Goal: Information Seeking & Learning: Find specific fact

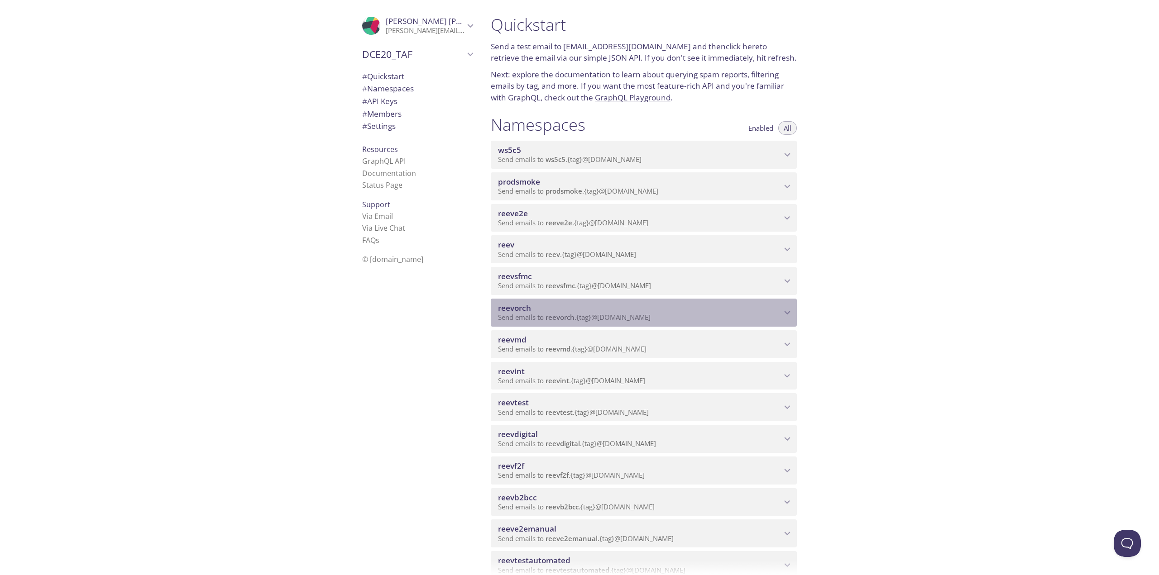
click at [772, 305] on span "reevorch" at bounding box center [639, 308] width 283 height 10
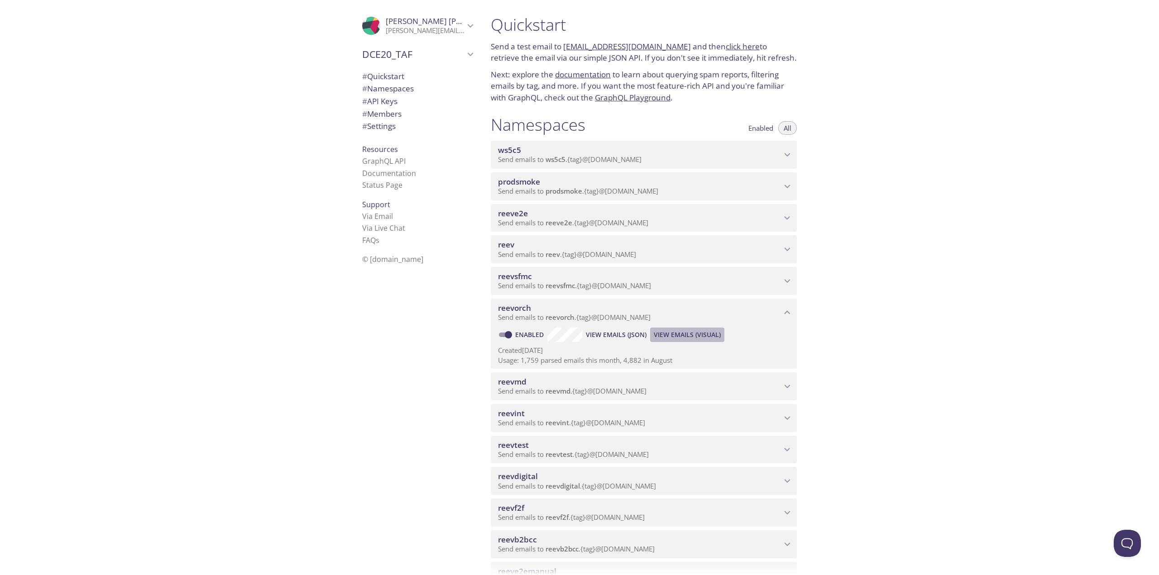
click at [665, 330] on span "View Emails (Visual)" at bounding box center [686, 334] width 67 height 11
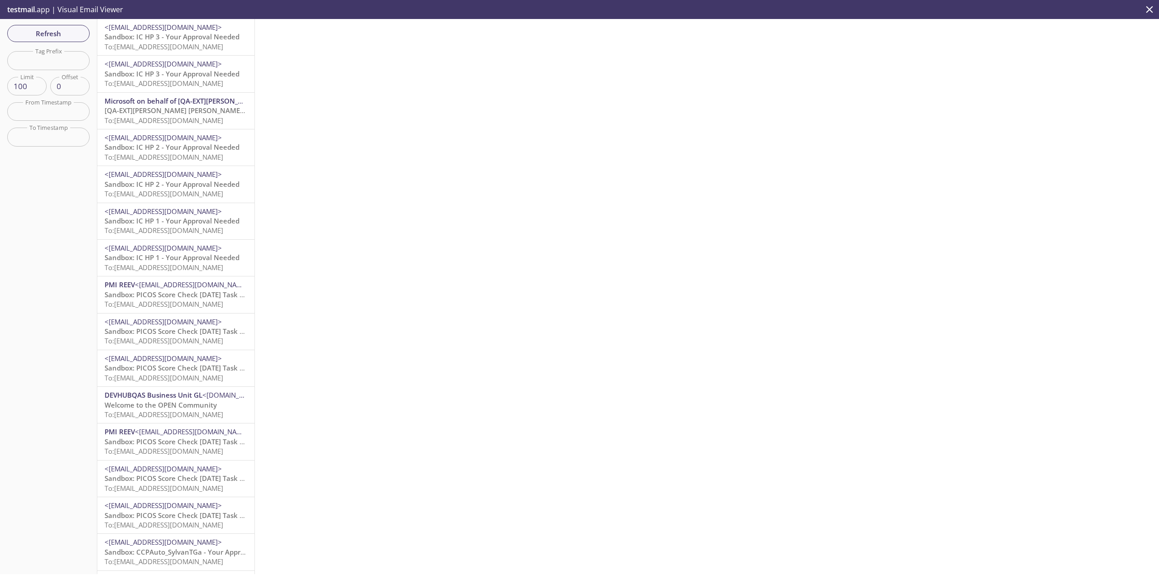
click at [199, 117] on span "To: [EMAIL_ADDRESS][DOMAIN_NAME]" at bounding box center [164, 120] width 119 height 9
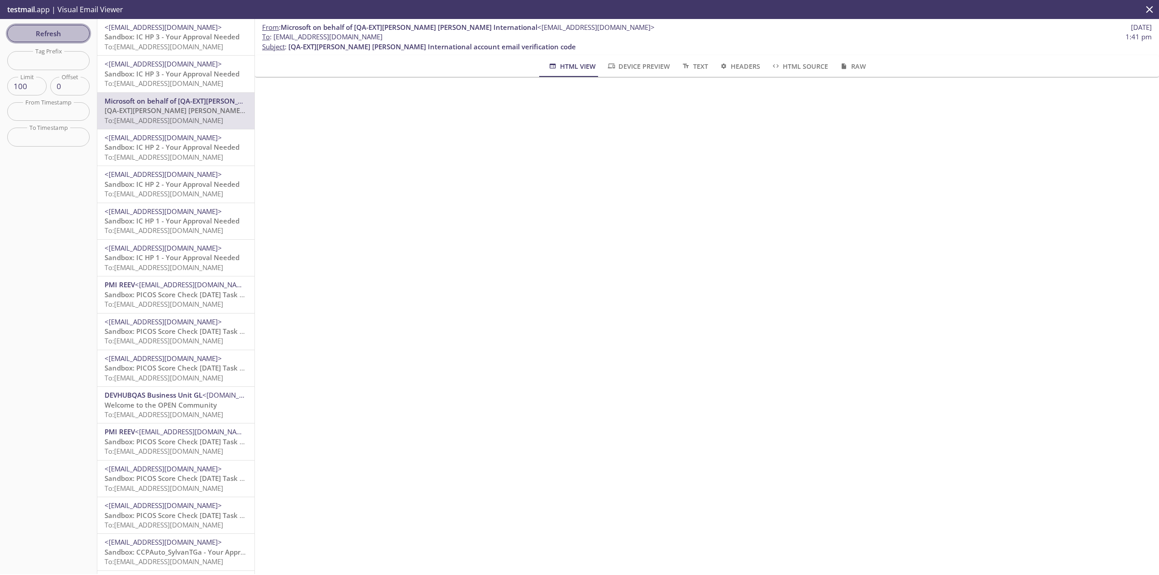
click at [70, 26] on button "Refresh" at bounding box center [48, 33] width 82 height 17
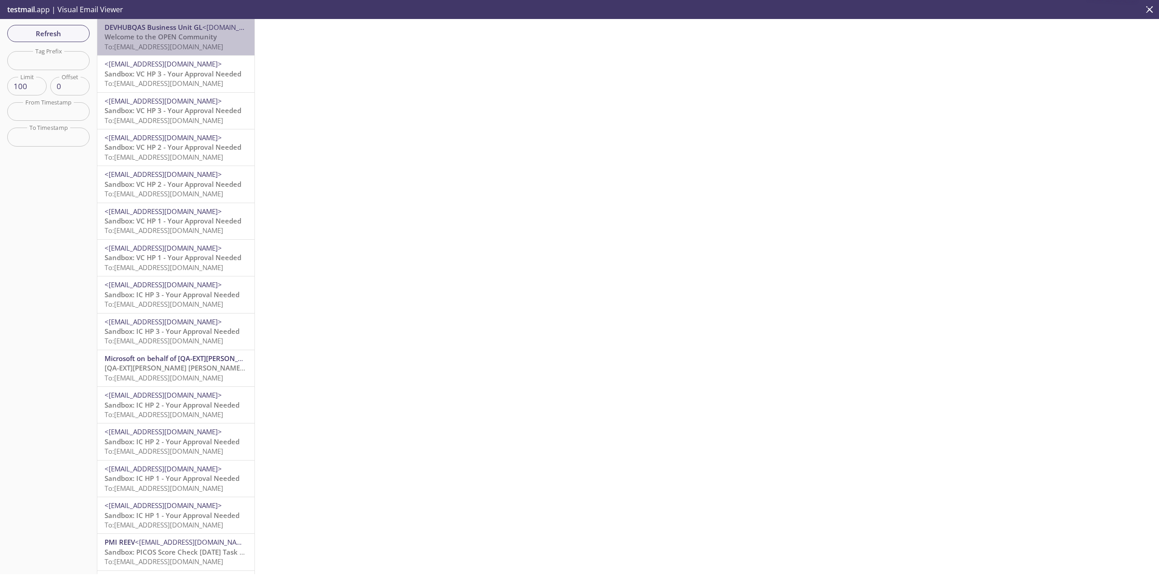
click at [194, 50] on span "To: [EMAIL_ADDRESS][DOMAIN_NAME]" at bounding box center [164, 46] width 119 height 9
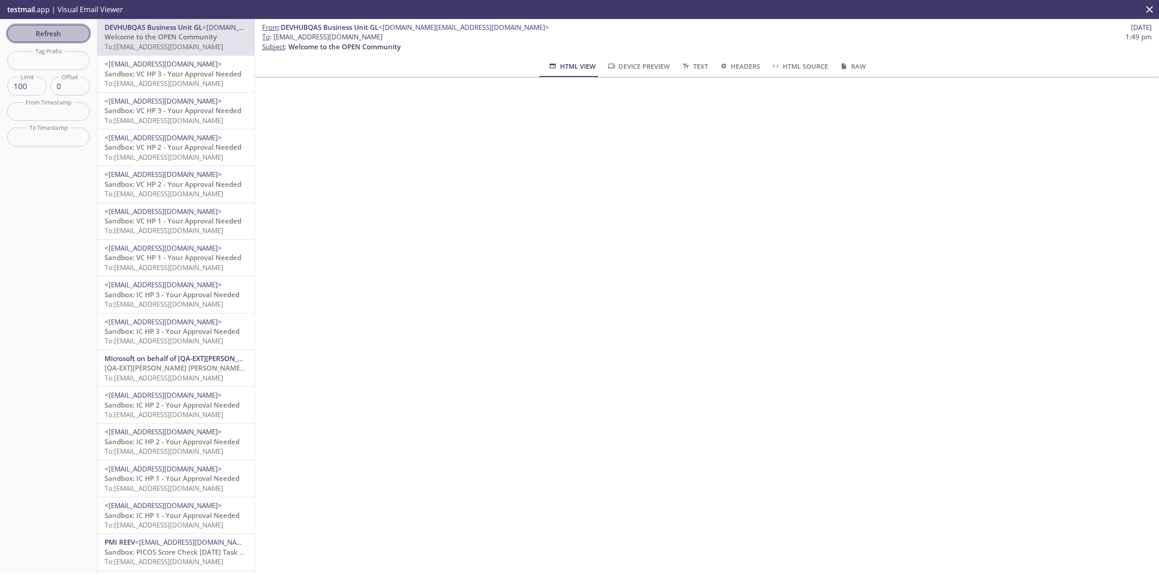
click at [50, 26] on button "Refresh" at bounding box center [48, 33] width 82 height 17
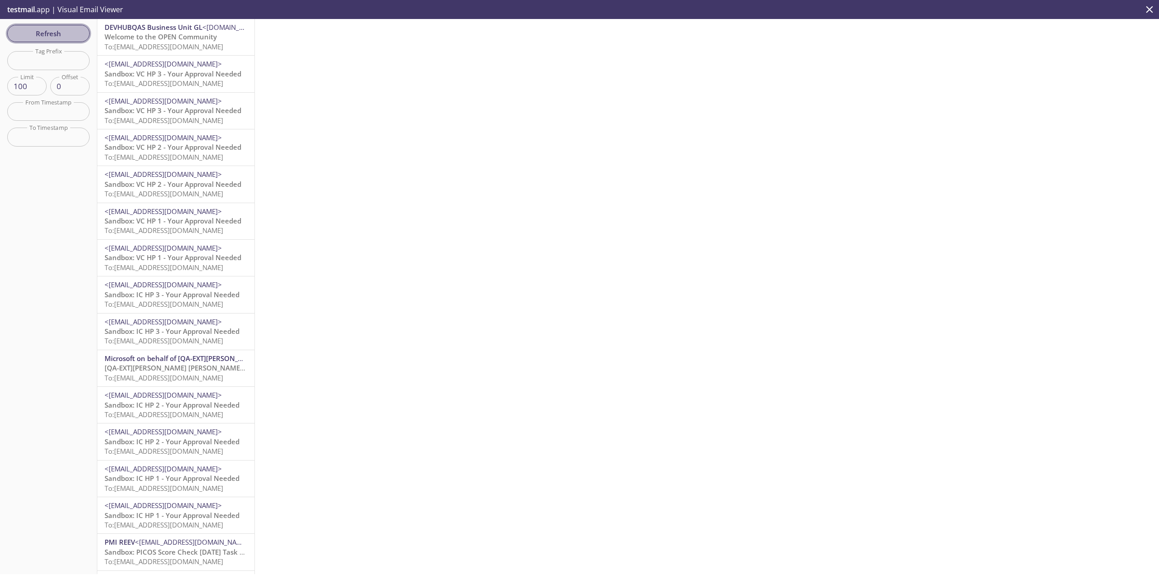
click at [64, 35] on span "Refresh" at bounding box center [48, 34] width 68 height 12
click at [56, 28] on span "Refresh" at bounding box center [48, 34] width 68 height 12
click at [67, 29] on span "Refresh" at bounding box center [48, 34] width 68 height 12
click at [68, 29] on span "Refresh" at bounding box center [48, 34] width 68 height 12
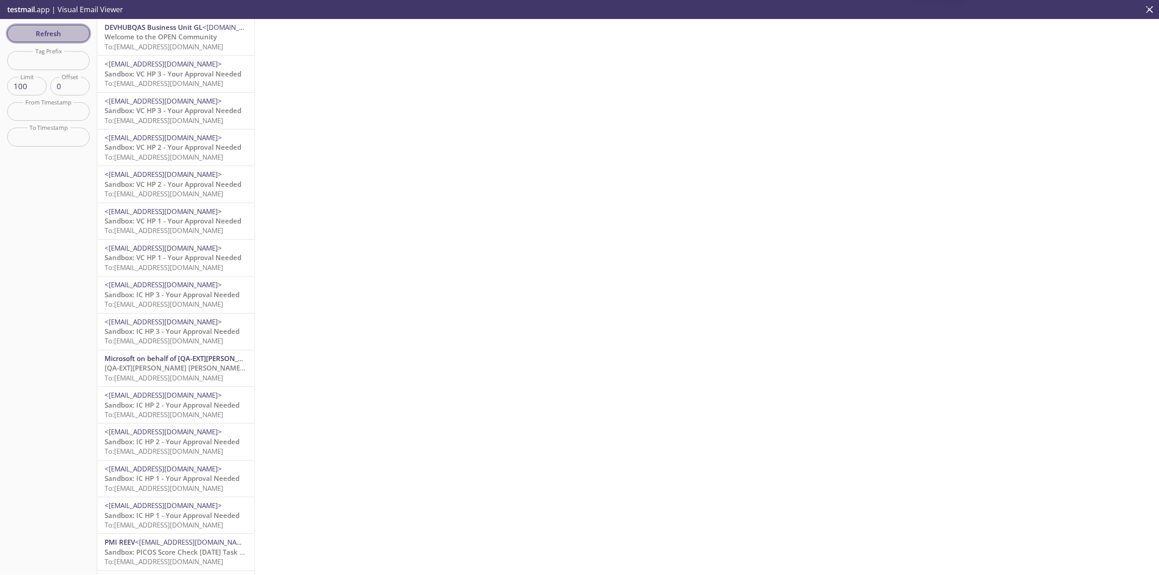
click at [68, 29] on span "Refresh" at bounding box center [48, 34] width 68 height 12
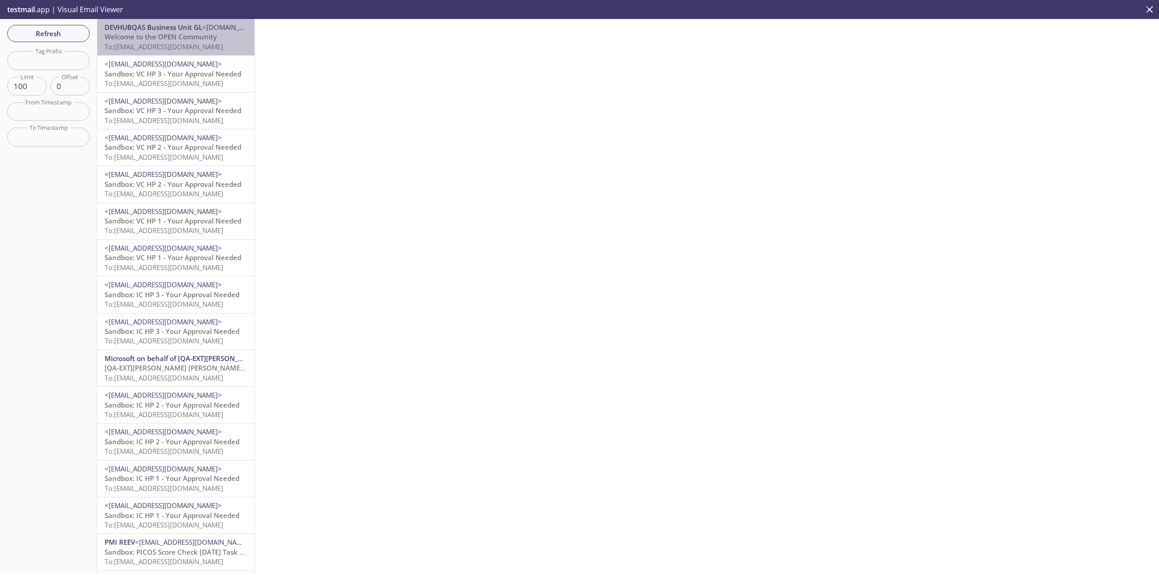
click at [196, 40] on span "Welcome to the OPEN Community" at bounding box center [161, 36] width 112 height 9
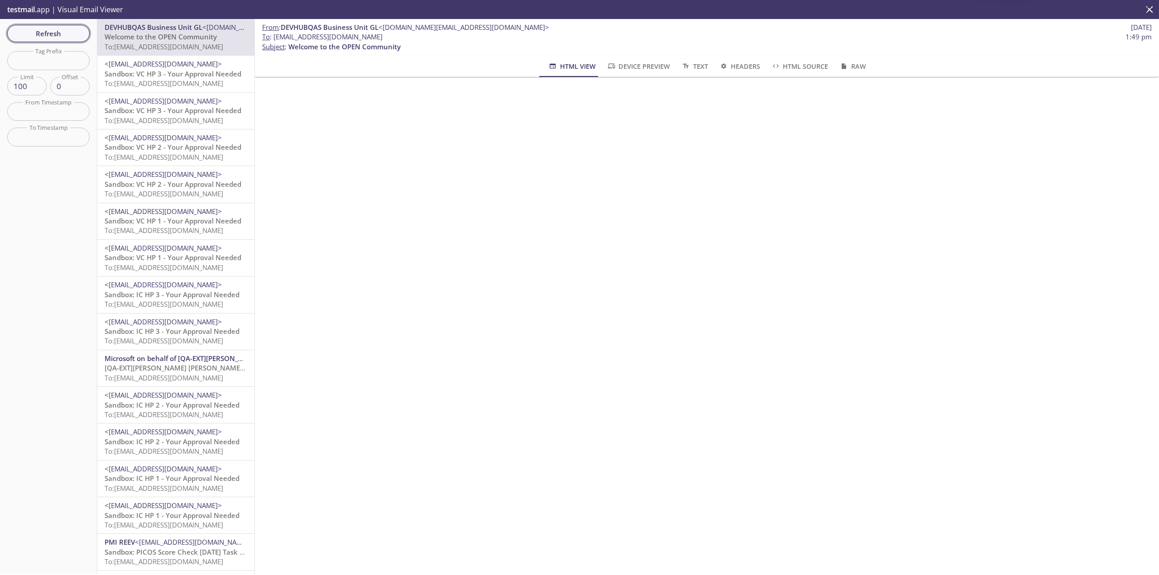
click at [50, 32] on span "Refresh" at bounding box center [48, 34] width 68 height 12
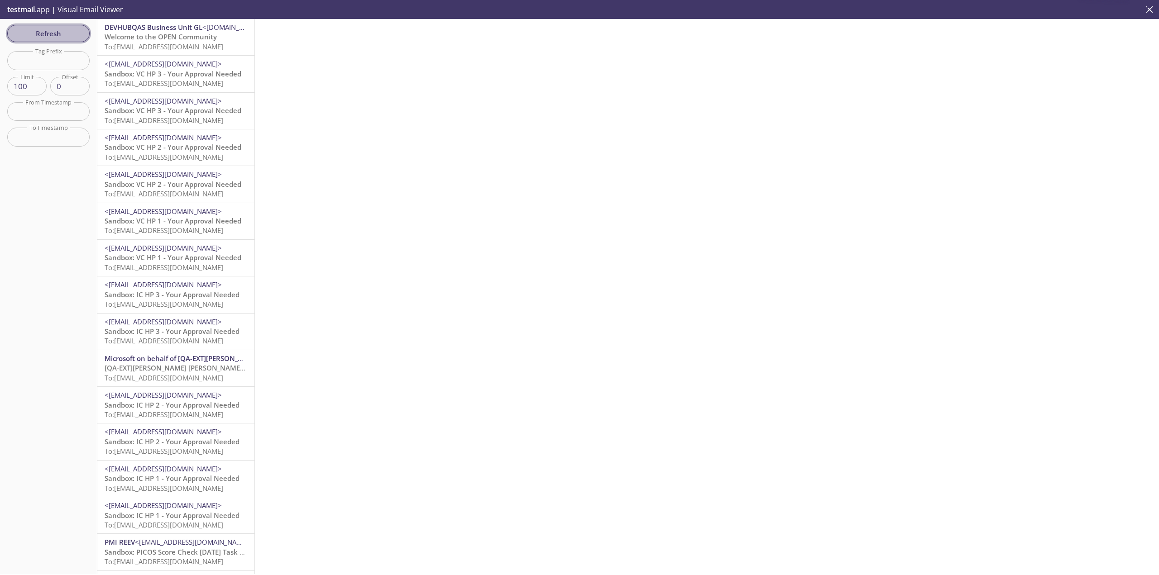
click at [75, 36] on span "Refresh" at bounding box center [48, 34] width 68 height 12
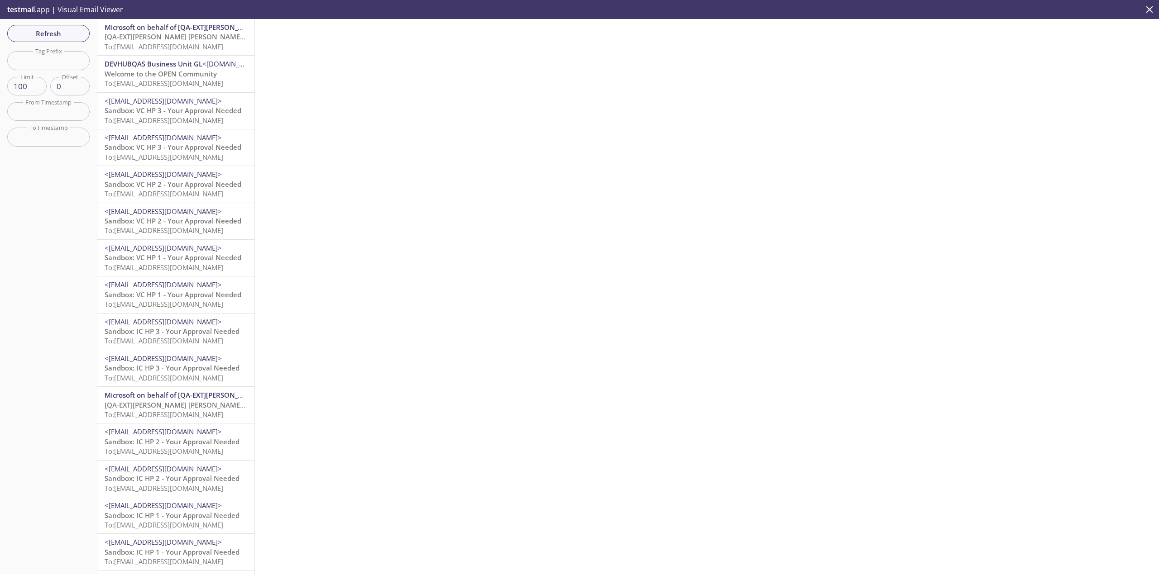
click at [176, 43] on span "To: [EMAIL_ADDRESS][DOMAIN_NAME]" at bounding box center [164, 46] width 119 height 9
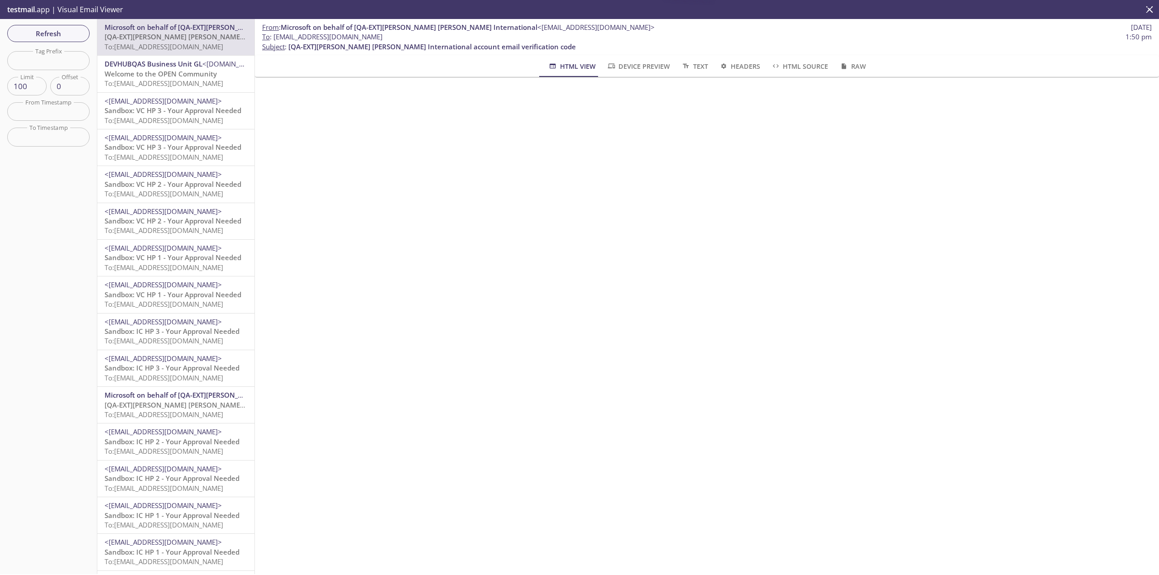
drag, startPoint x: 395, startPoint y: 39, endPoint x: 273, endPoint y: 37, distance: 121.3
click at [273, 37] on span "To : [EMAIL_ADDRESS][DOMAIN_NAME] 1:50 pm" at bounding box center [706, 37] width 889 height 10
copy span "[EMAIL_ADDRESS][DOMAIN_NAME]"
click at [49, 30] on span "Refresh" at bounding box center [48, 34] width 68 height 12
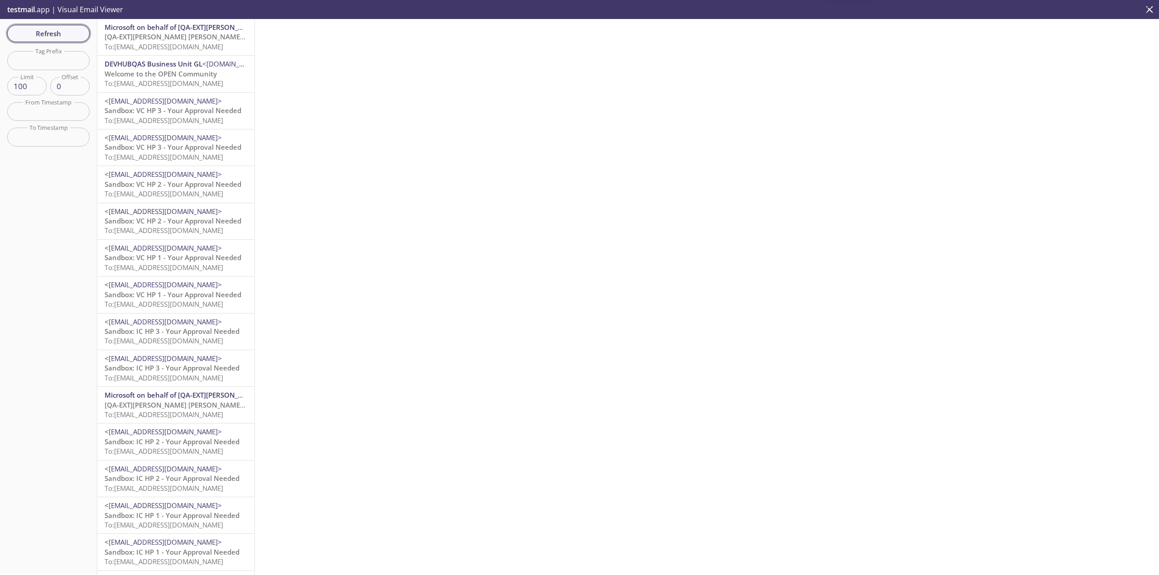
click at [49, 30] on span "Refresh" at bounding box center [48, 34] width 68 height 12
click at [176, 44] on span "To: [EMAIL_ADDRESS][DOMAIN_NAME]" at bounding box center [164, 46] width 119 height 9
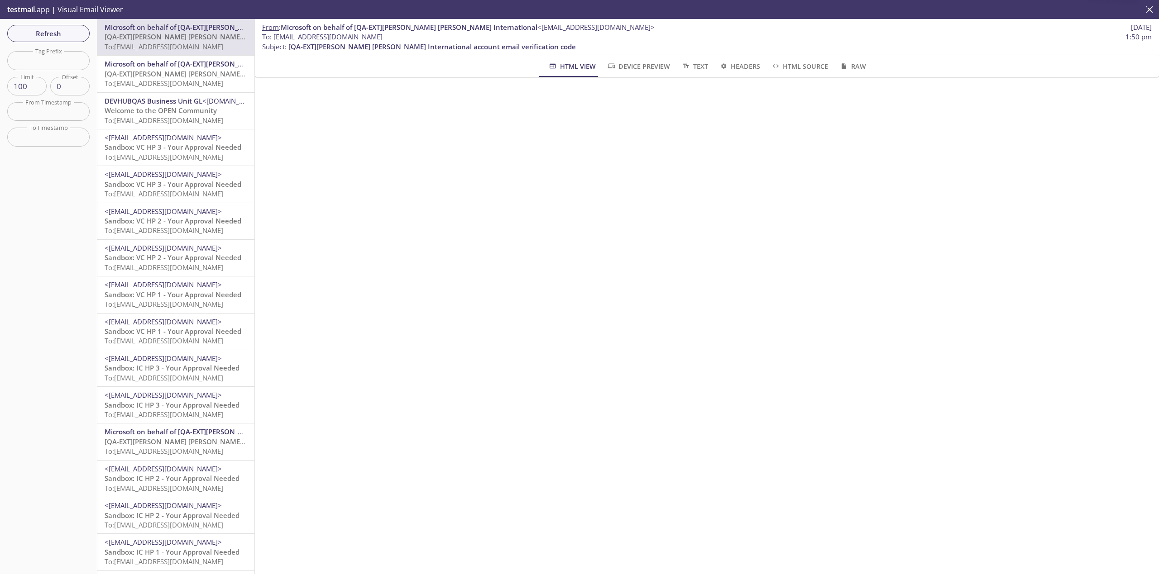
drag, startPoint x: 423, startPoint y: 33, endPoint x: 274, endPoint y: 37, distance: 148.5
click at [274, 37] on span "To : [EMAIL_ADDRESS][DOMAIN_NAME] 1:50 pm" at bounding box center [706, 37] width 889 height 10
copy span "[EMAIL_ADDRESS][DOMAIN_NAME]"
